Goal: Complete application form: Complete application form

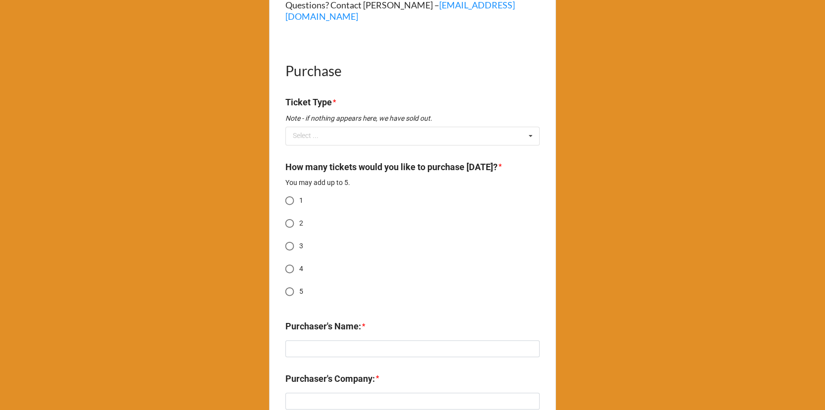
scroll to position [426, 0]
click at [529, 129] on icon at bounding box center [530, 135] width 15 height 18
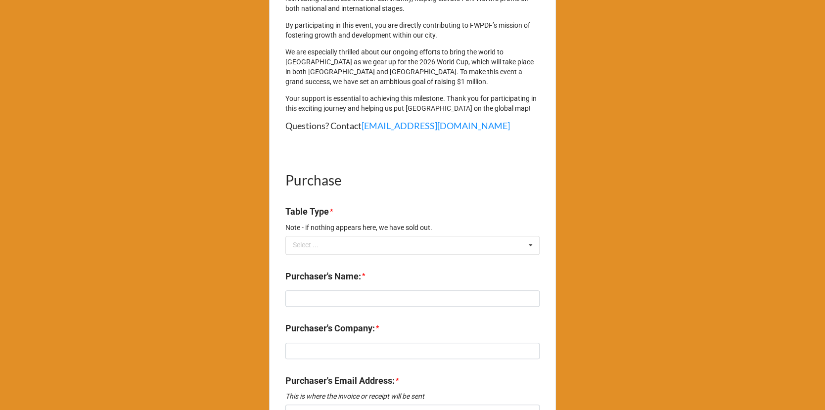
scroll to position [339, 0]
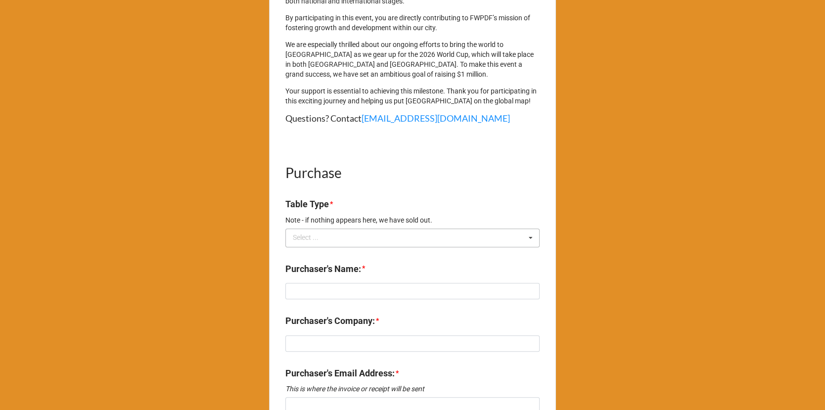
click at [339, 247] on div "Select ... No results found." at bounding box center [413, 238] width 254 height 19
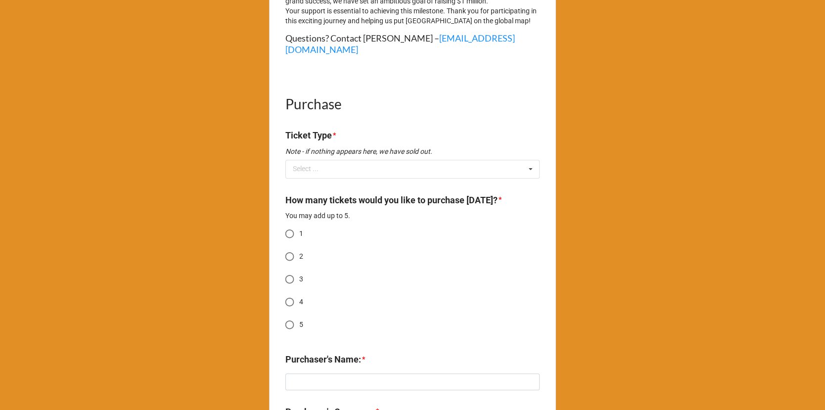
scroll to position [392, 0]
click at [480, 167] on div "Select ... No results found." at bounding box center [413, 168] width 254 height 19
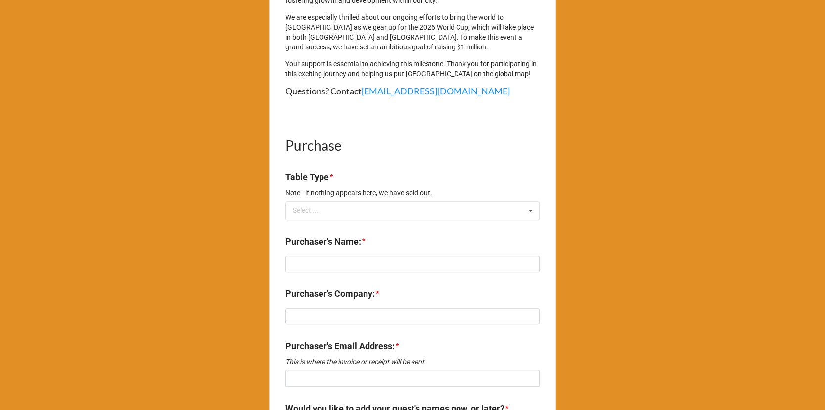
scroll to position [395, 0]
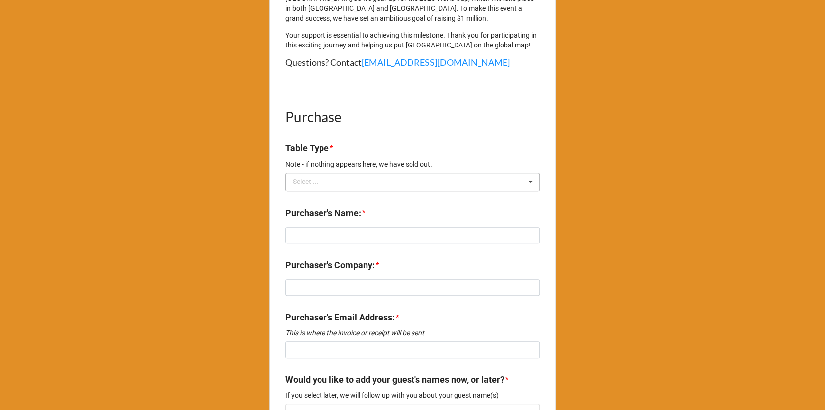
click at [388, 192] on div "Select ... No results found." at bounding box center [413, 182] width 254 height 19
click at [204, 167] on div "Party on the Pitch - The 2025 Party in [GEOGRAPHIC_DATA] 2025 Table Purchase Fo…" at bounding box center [412, 117] width 825 height 1024
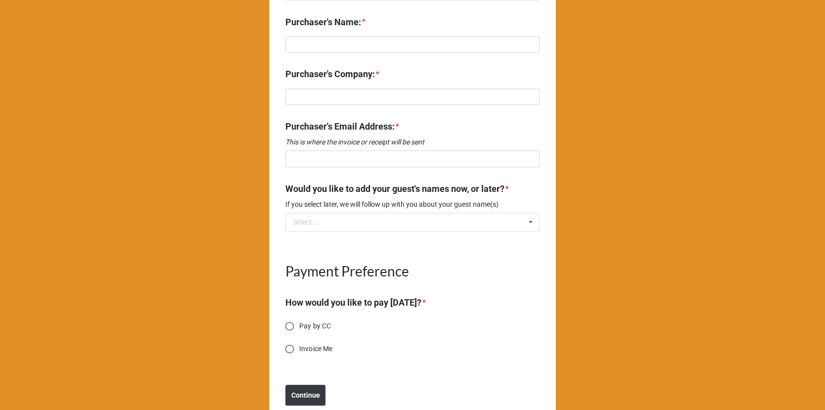
scroll to position [624, 0]
